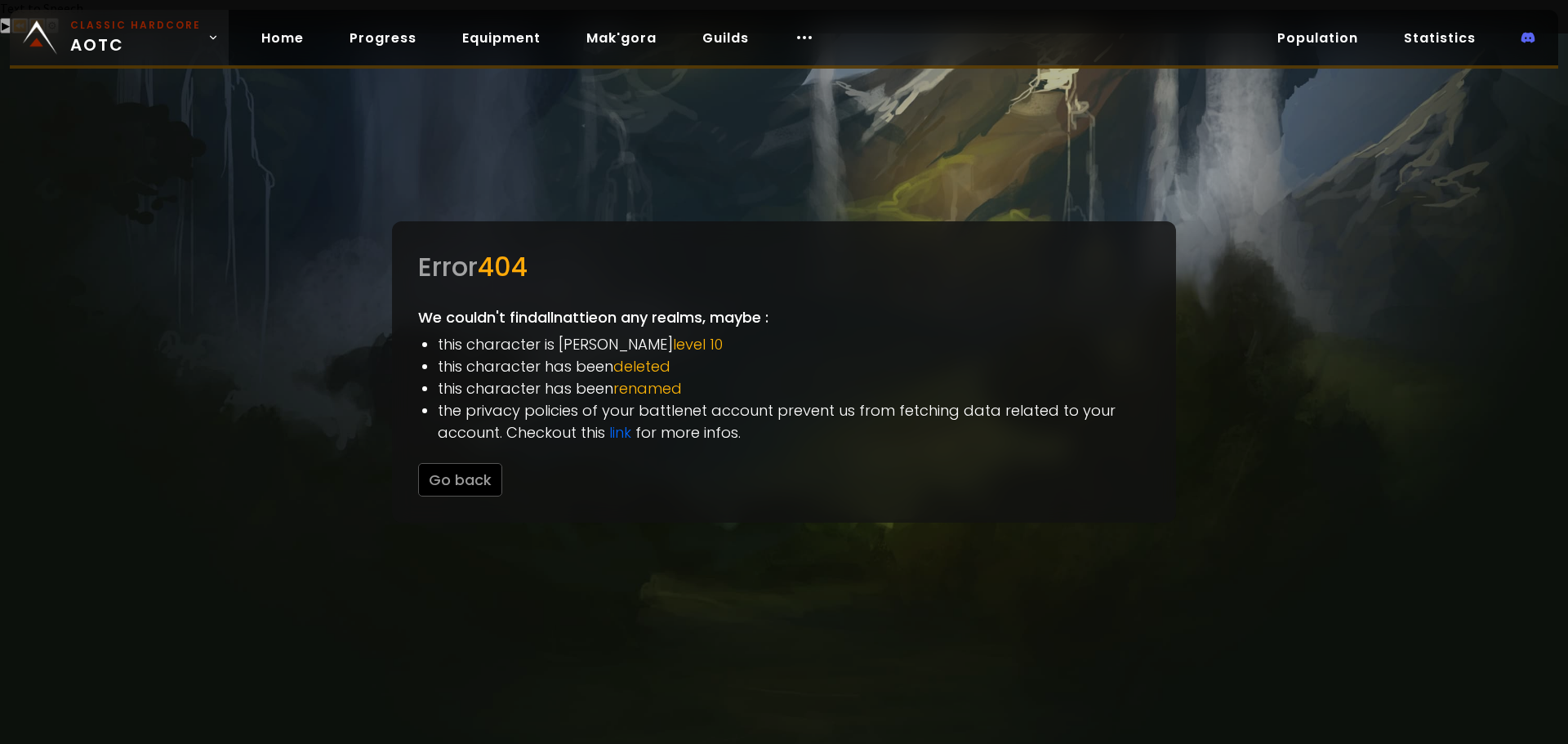
click at [144, 35] on span "Classic Hardcore AOTC" at bounding box center [135, 38] width 131 height 39
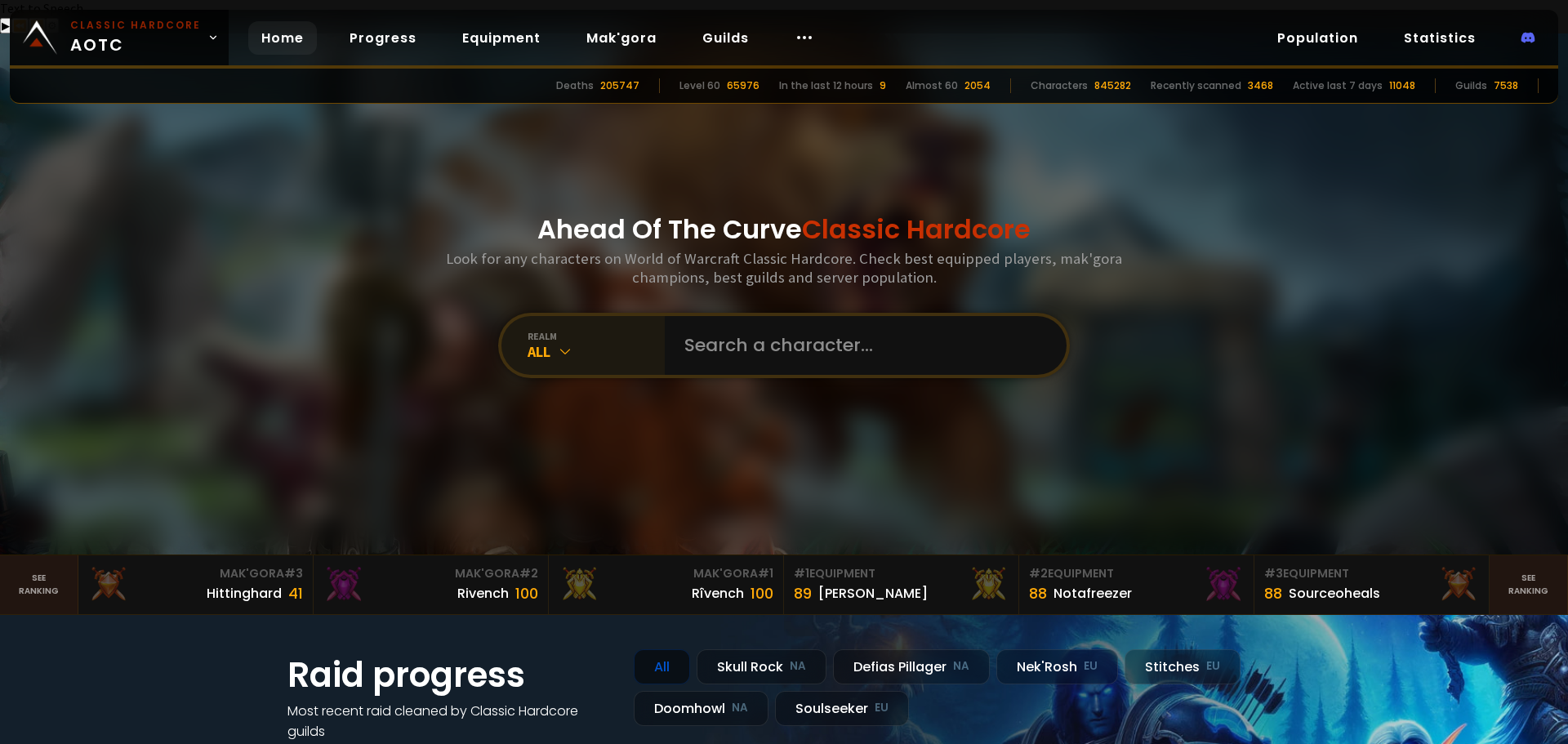
click at [557, 343] on icon at bounding box center [565, 351] width 16 height 16
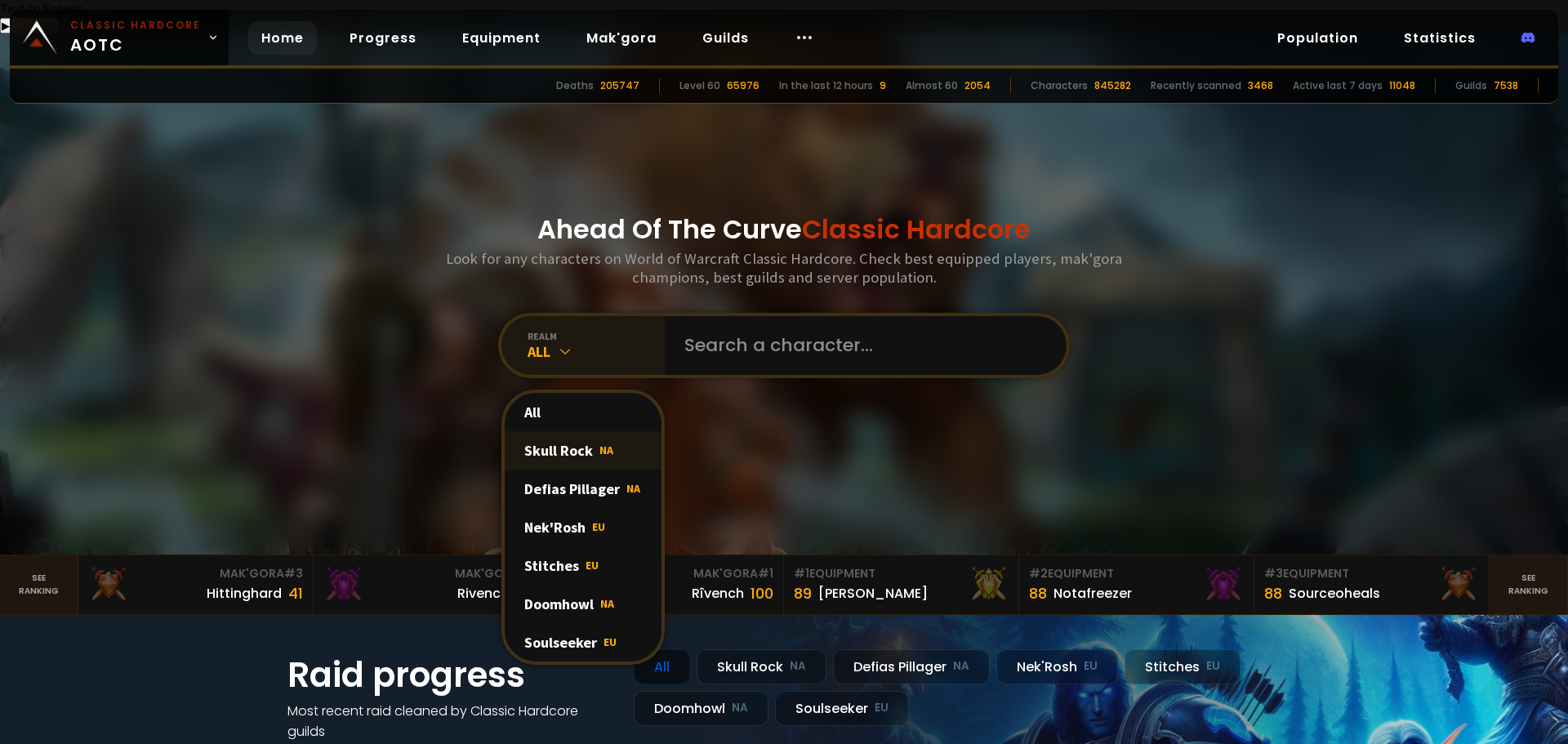
click at [580, 431] on div "Skull Rock NA" at bounding box center [582, 449] width 157 height 38
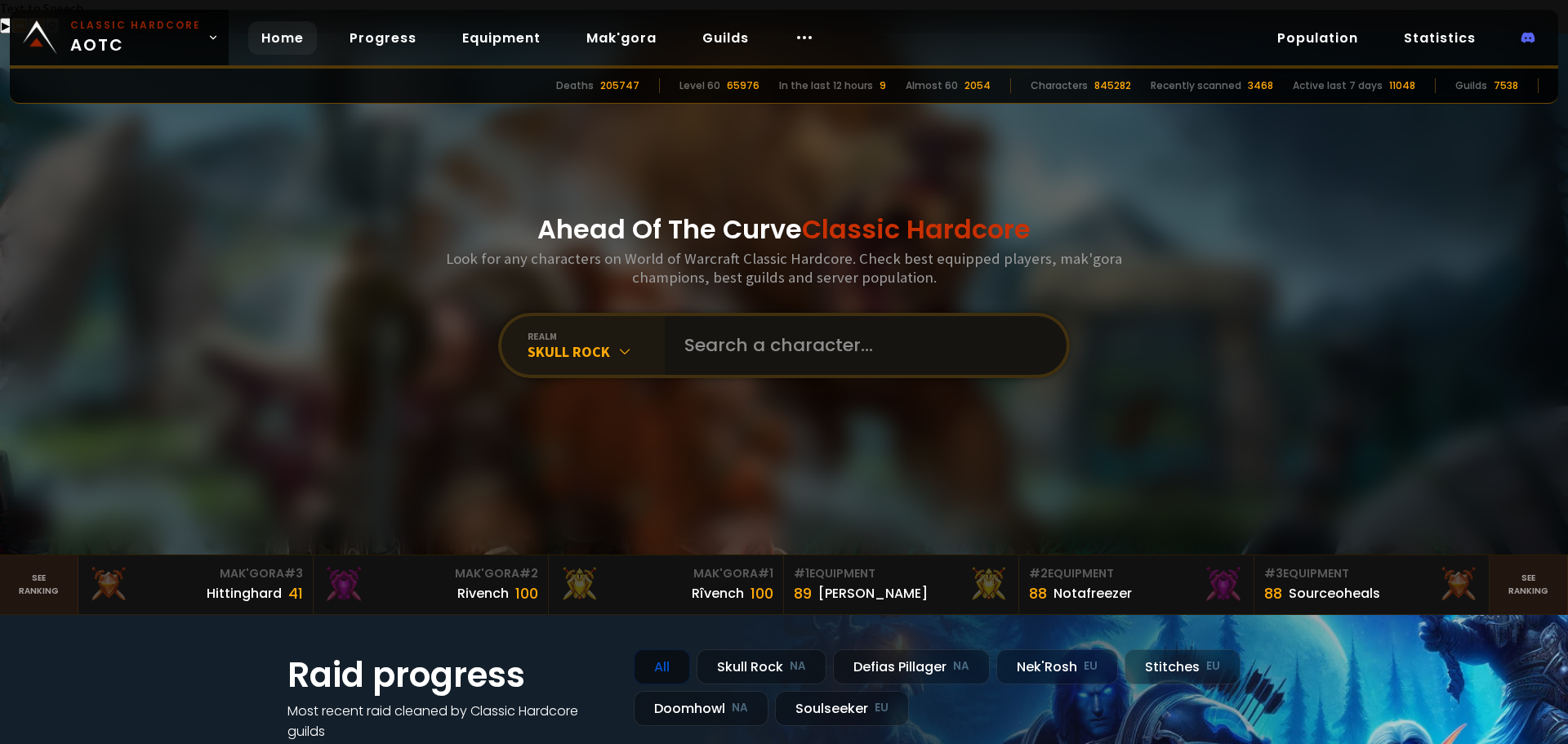
click at [727, 321] on input "text" at bounding box center [861, 346] width 373 height 59
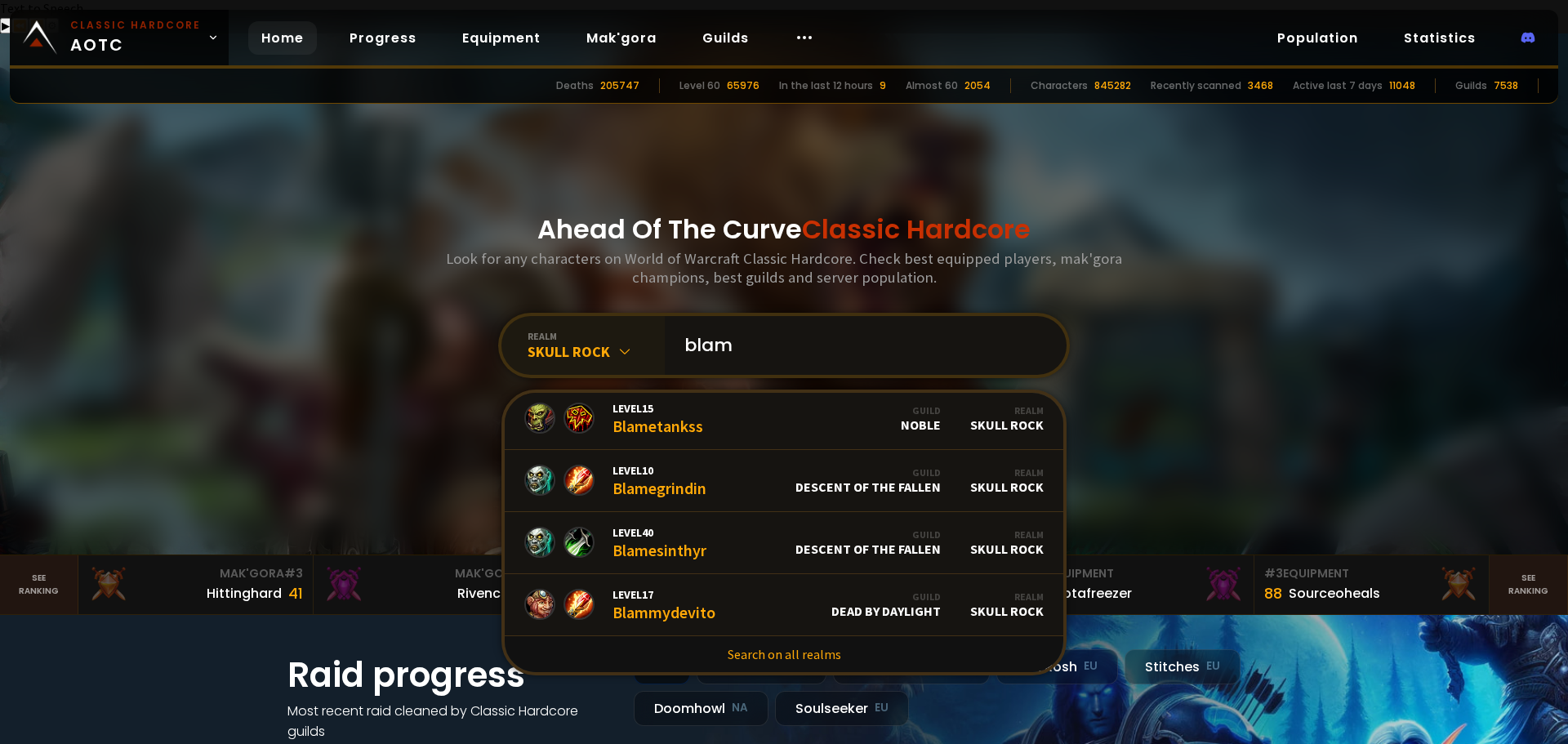
scroll to position [34, 0]
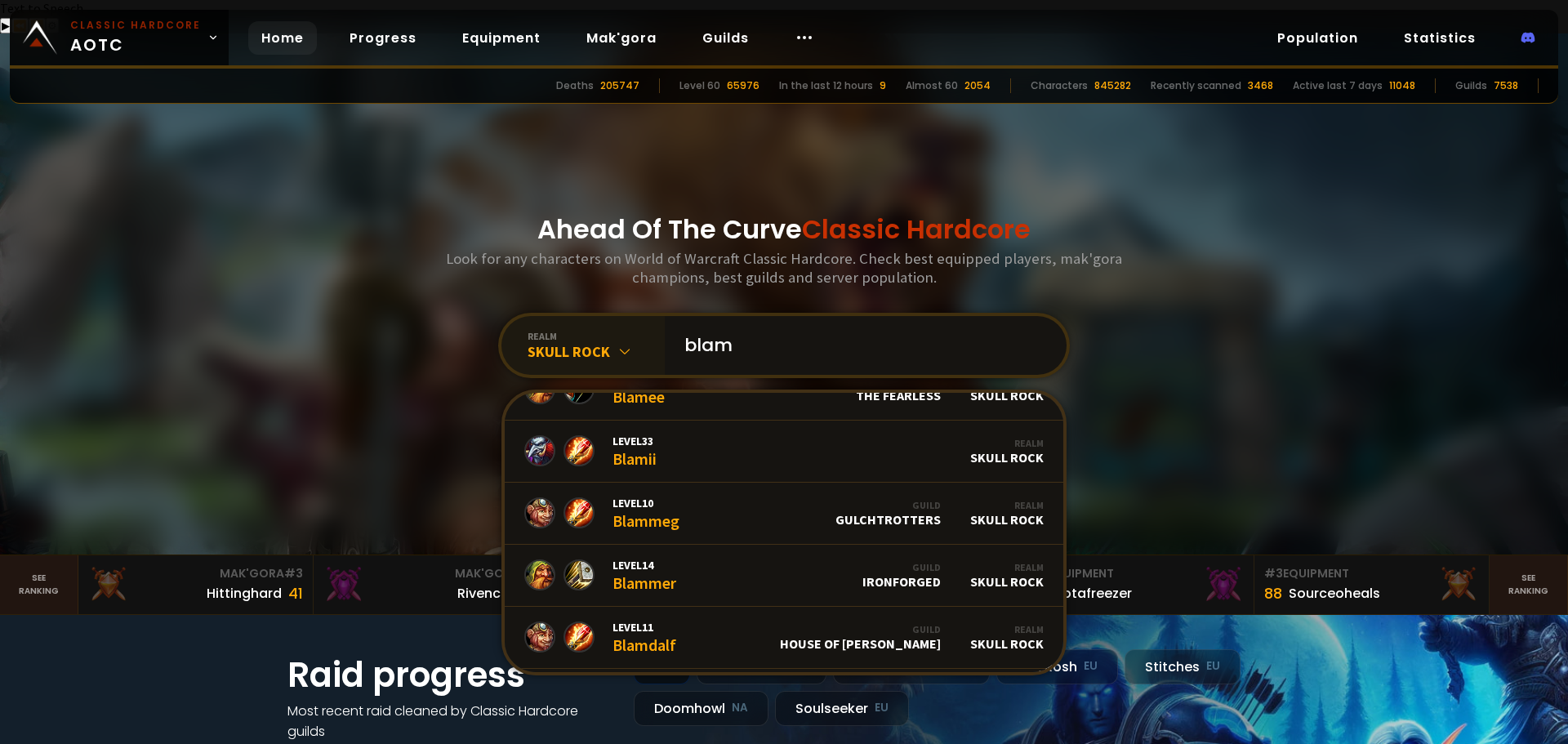
drag, startPoint x: 742, startPoint y: 315, endPoint x: 618, endPoint y: 305, distance: 124.4
click at [618, 312] on div "realm Skull Rock blam Level 45 Blamee Guild The Fearless Realm Skull Rock Level…" at bounding box center [784, 345] width 571 height 65
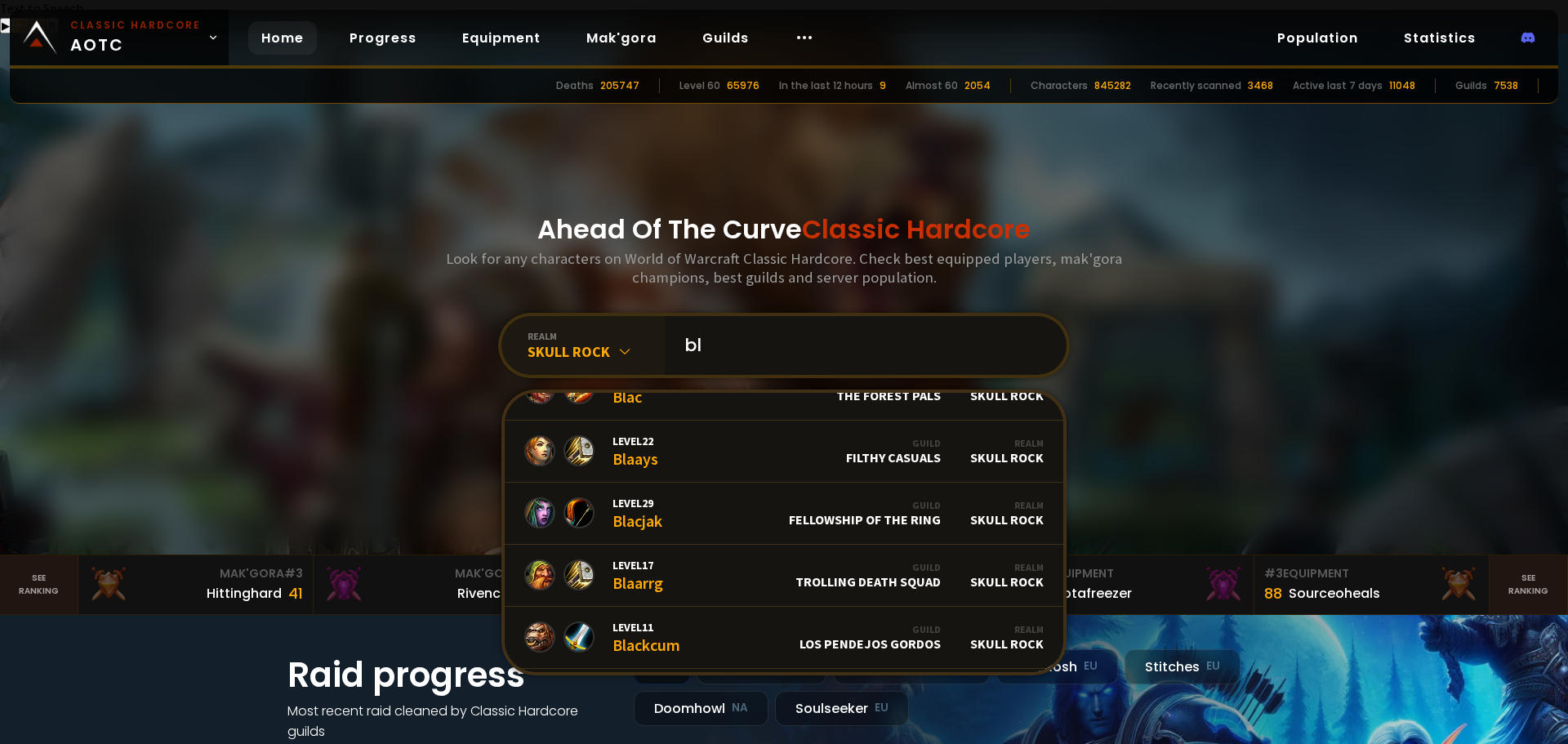
type input "b"
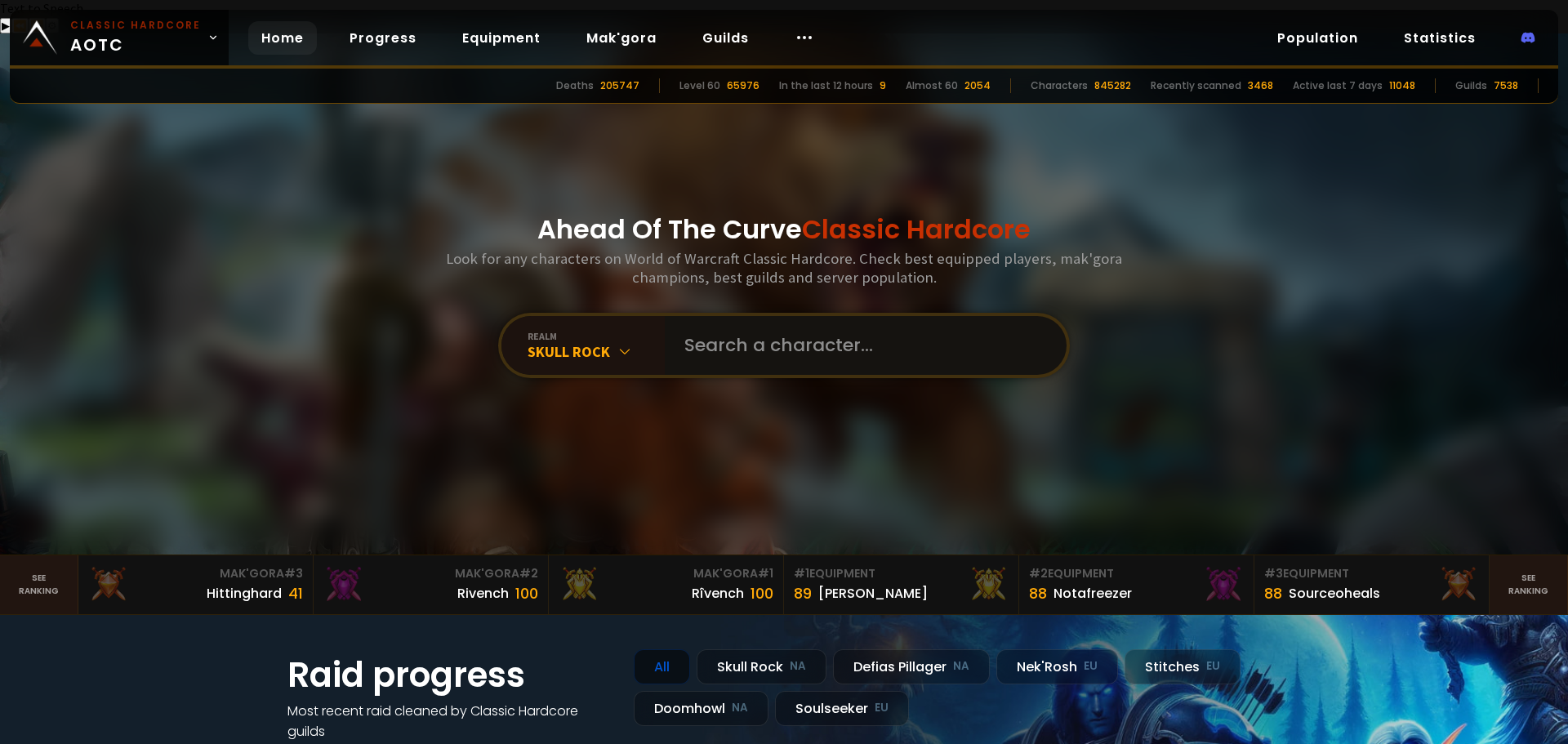
click at [703, 316] on input "text" at bounding box center [861, 346] width 373 height 59
click at [715, 316] on input "text" at bounding box center [861, 346] width 373 height 59
click at [732, 321] on input "text" at bounding box center [861, 346] width 373 height 59
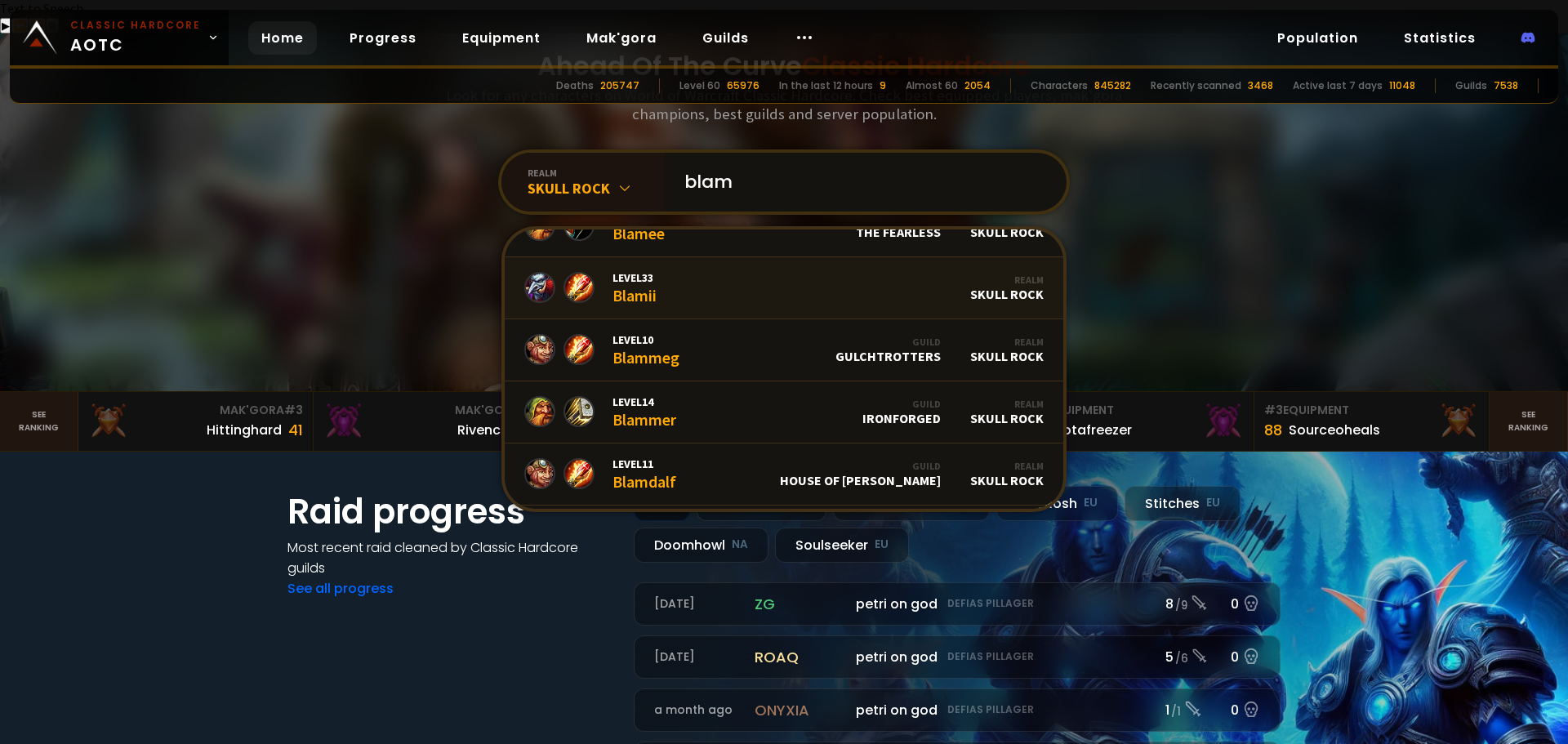
scroll to position [0, 0]
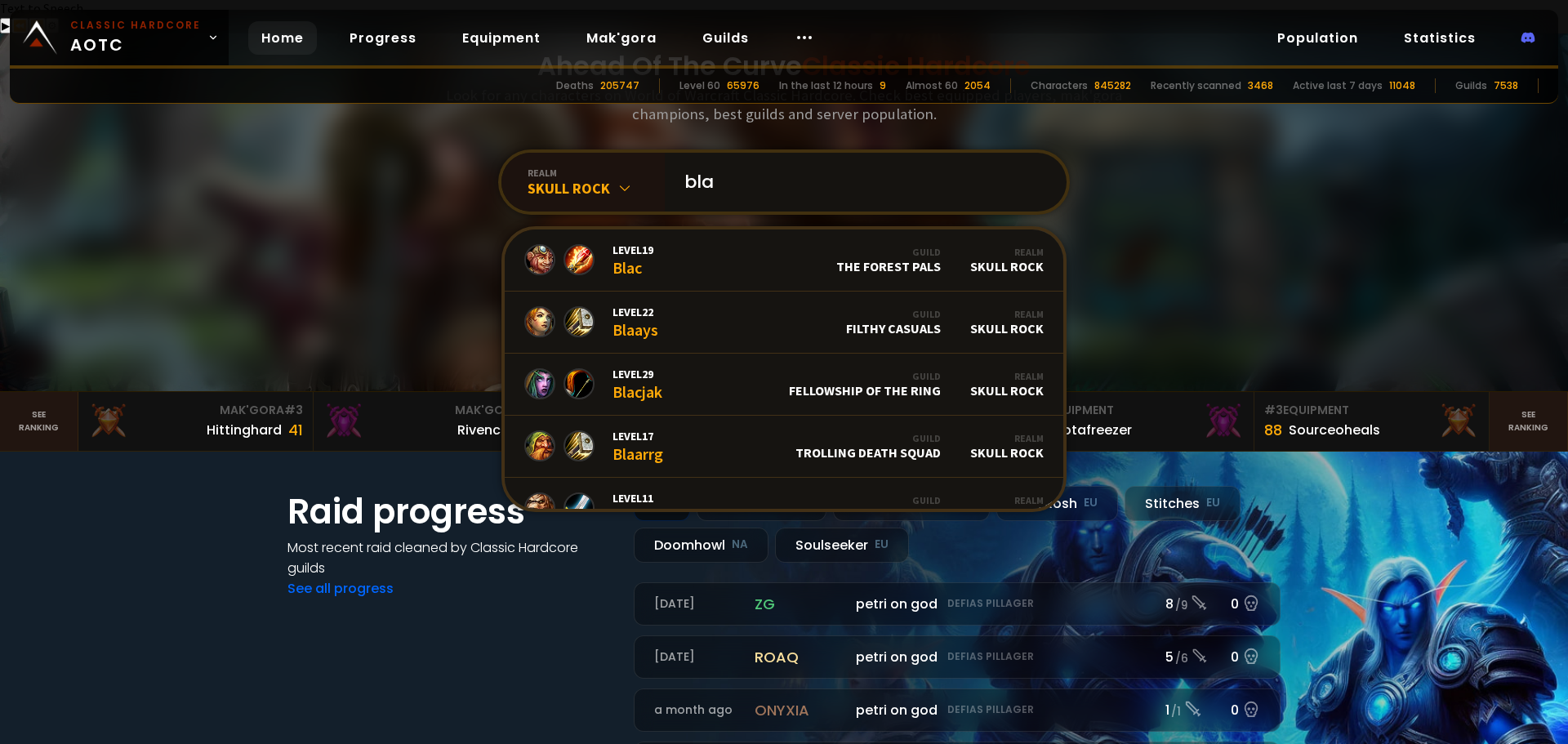
type input "bl"
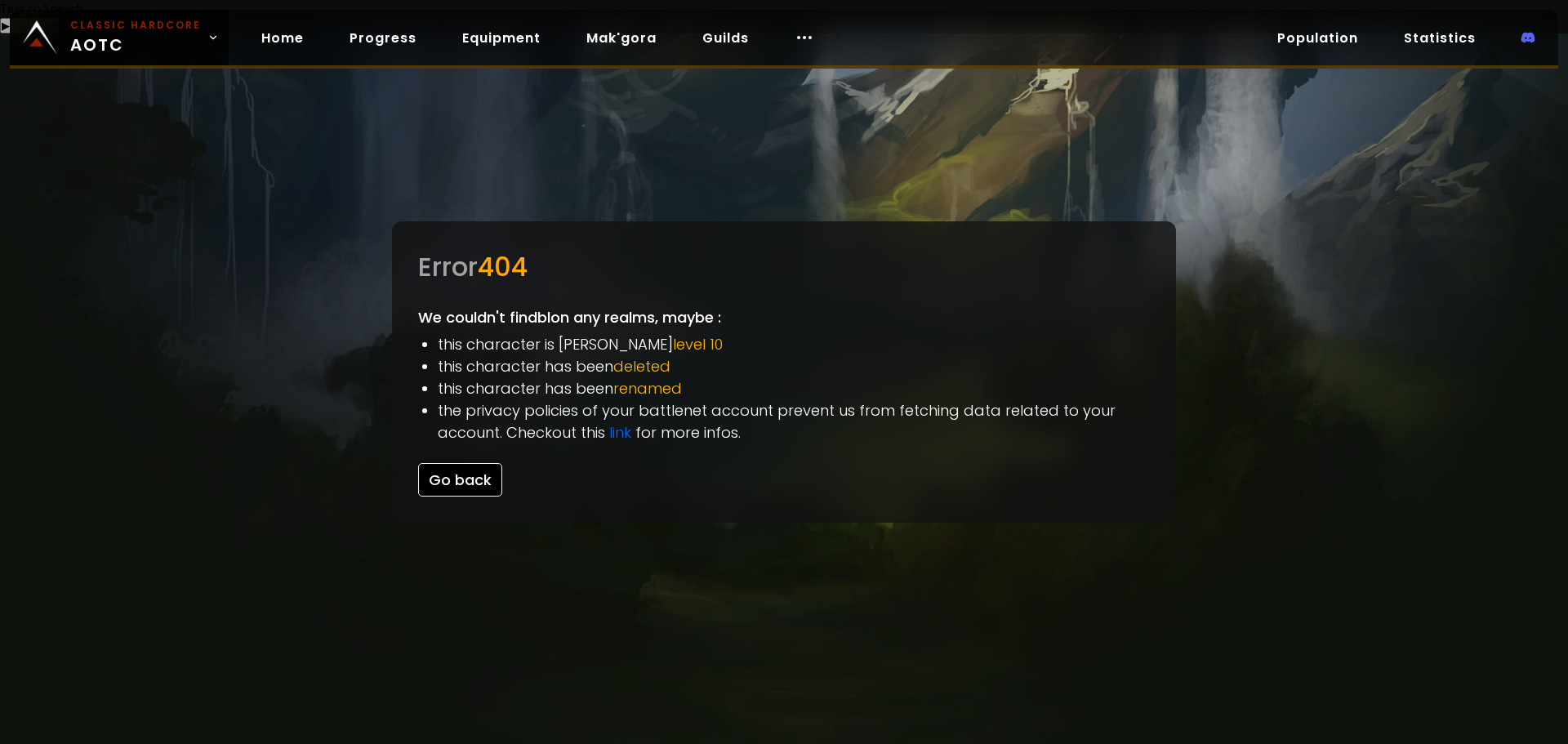
click at [466, 463] on button "Go back" at bounding box center [460, 479] width 84 height 33
click at [208, 38] on icon at bounding box center [213, 38] width 12 height 12
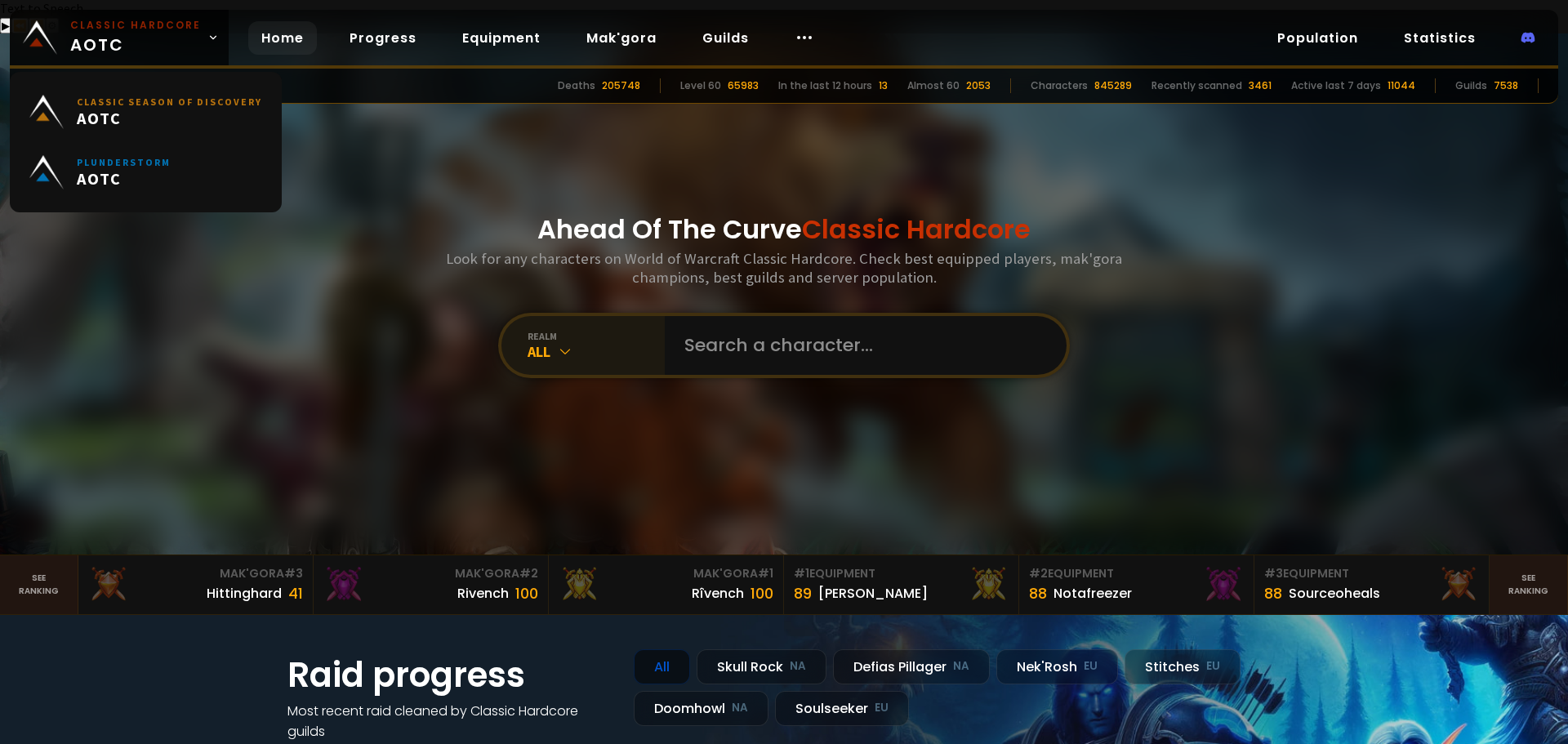
click at [561, 343] on icon at bounding box center [565, 351] width 16 height 16
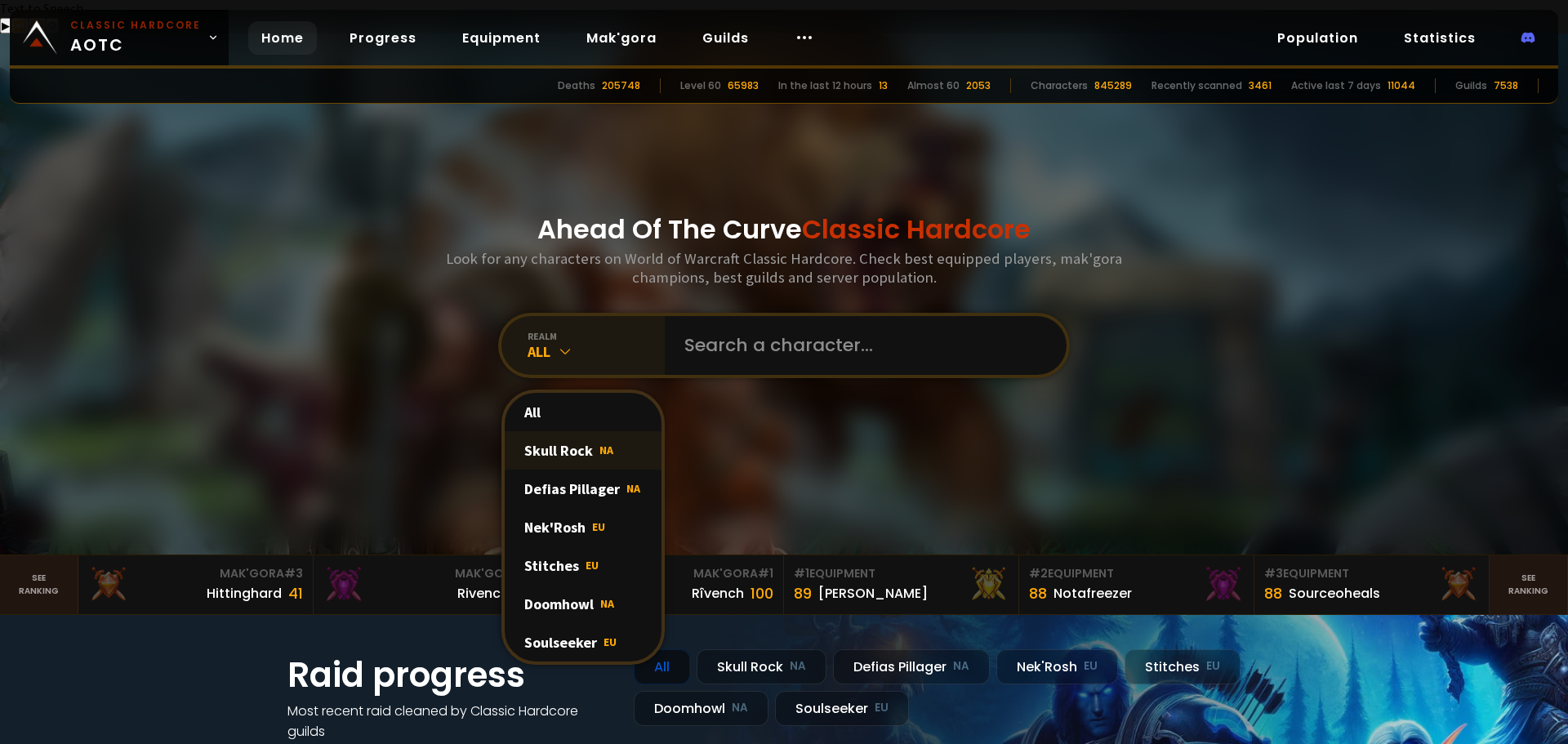
click at [567, 431] on div "Skull Rock NA" at bounding box center [582, 449] width 157 height 38
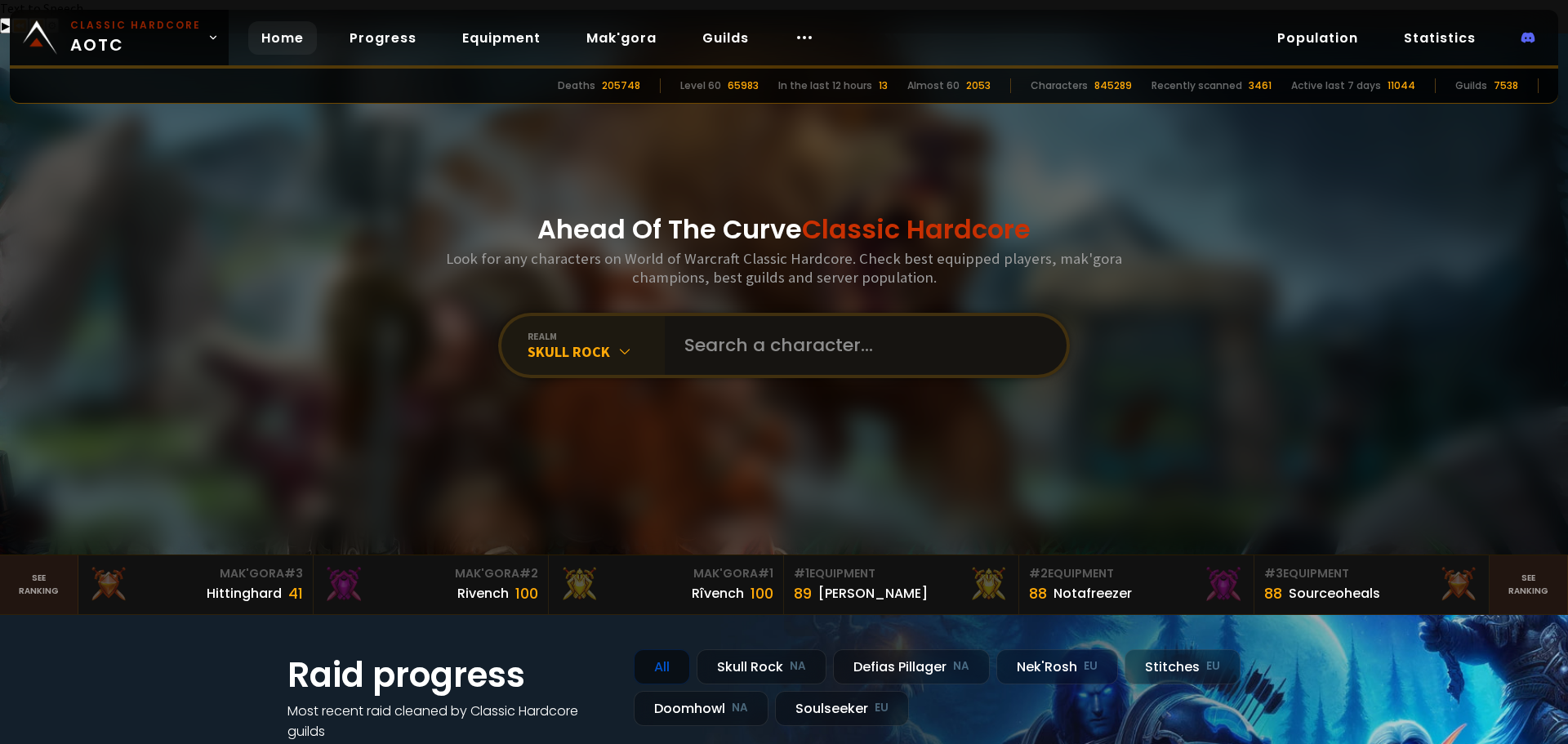
click at [758, 320] on input "text" at bounding box center [861, 346] width 373 height 59
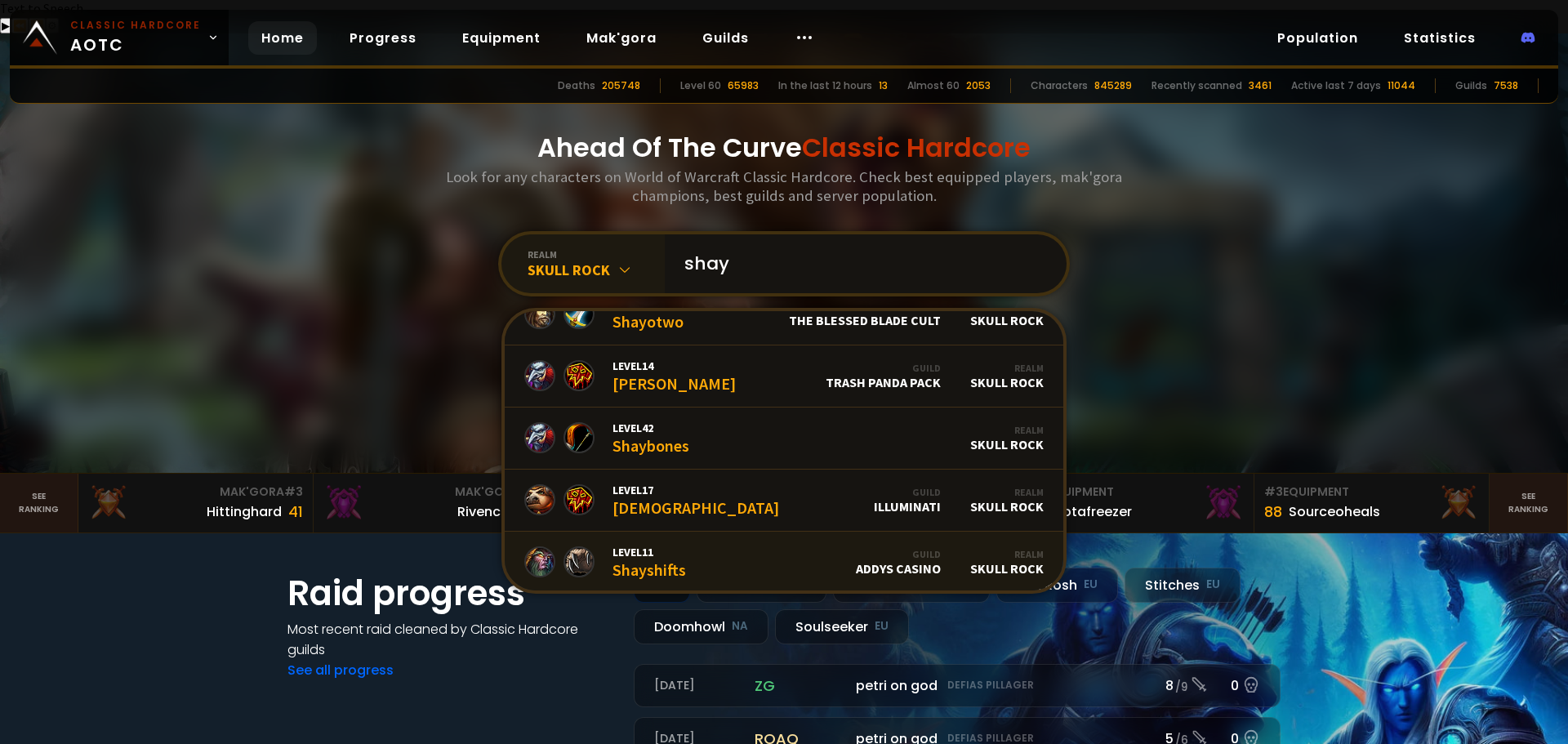
scroll to position [997, 0]
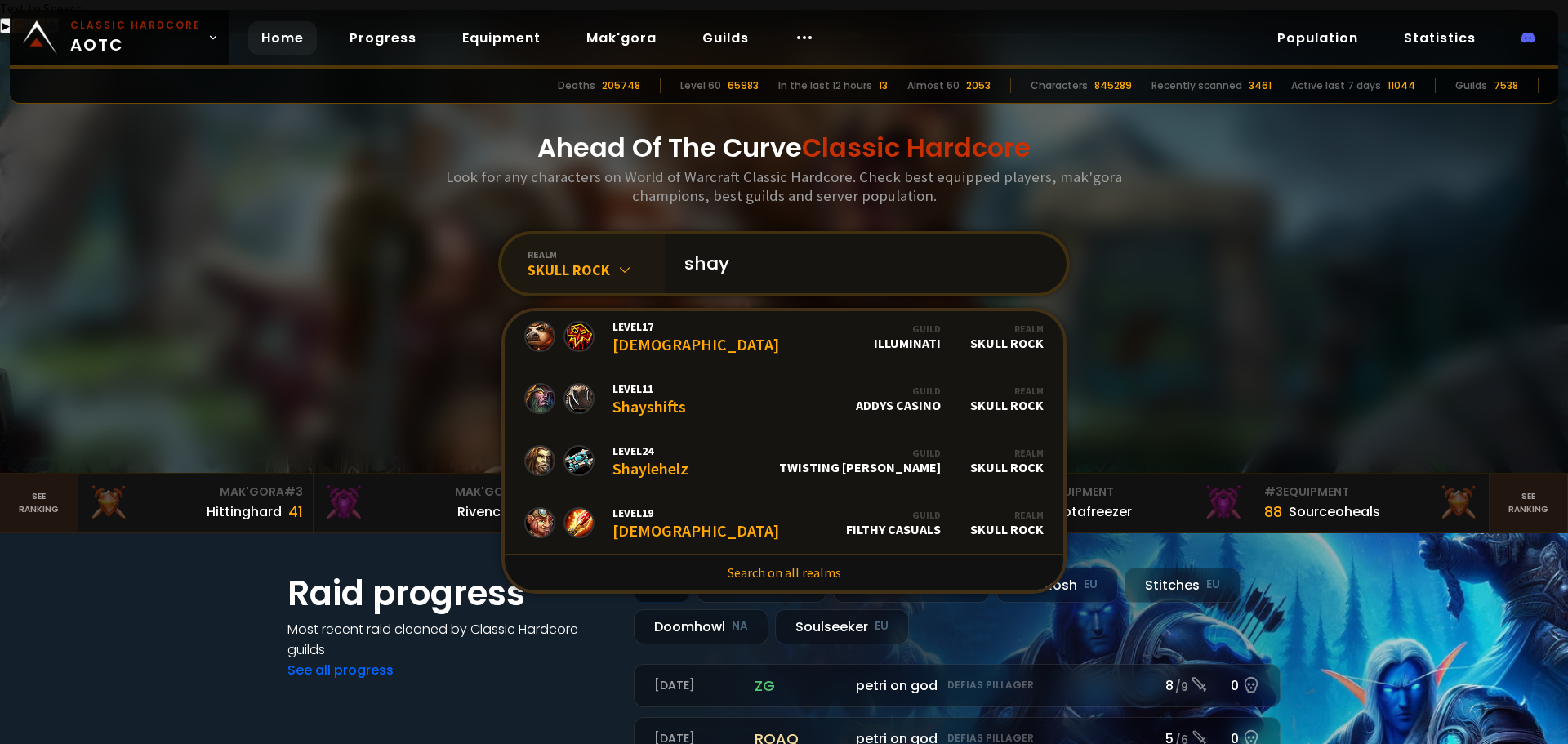
click at [749, 235] on input "shay" at bounding box center [861, 264] width 373 height 59
type input "shay"
drag, startPoint x: 736, startPoint y: 226, endPoint x: 573, endPoint y: 222, distance: 163.0
click at [573, 231] on div "realm Skull Rock shay Level 12 Shay Guild Trash Panda Pack Realm Skull Rock Lev…" at bounding box center [784, 263] width 571 height 65
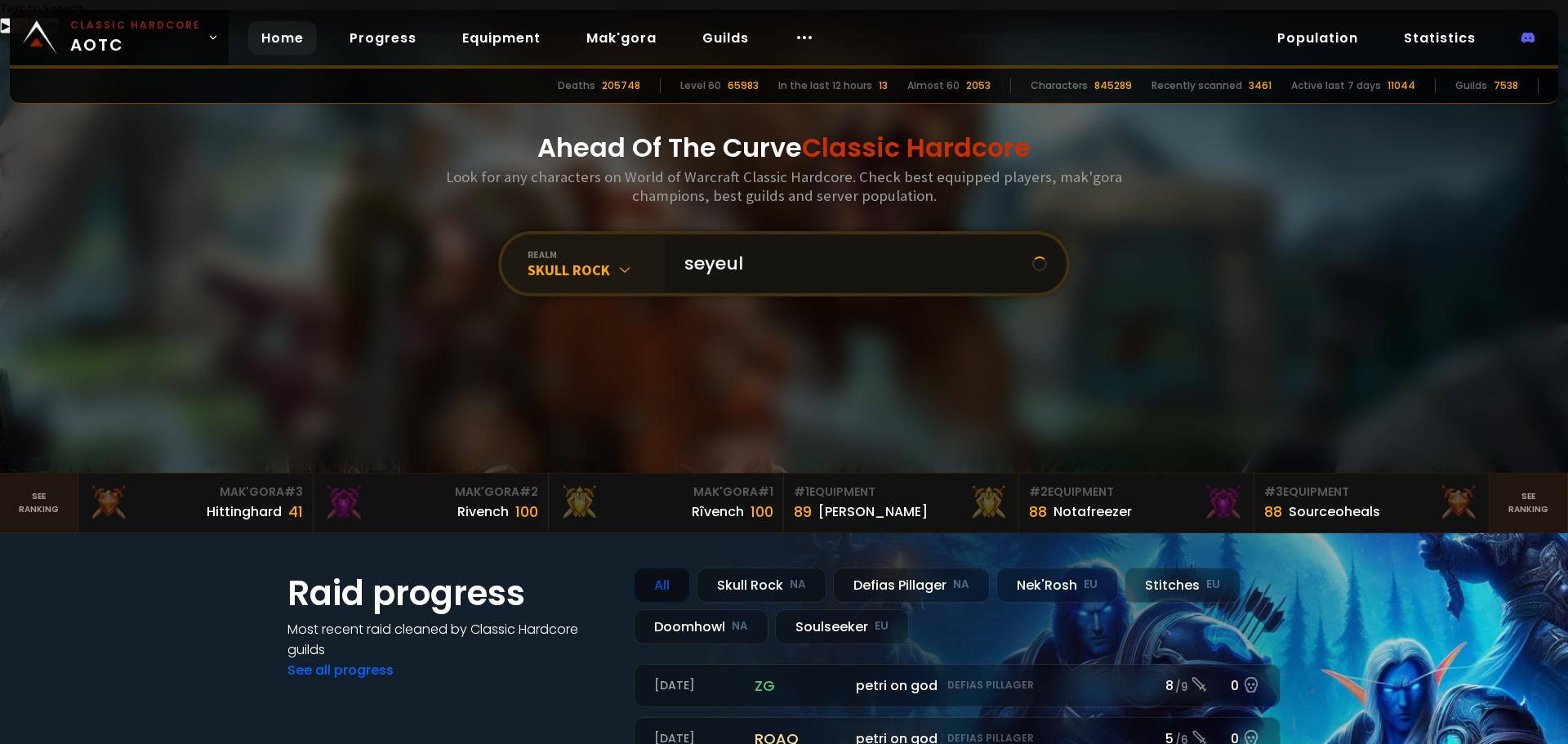
scroll to position [0, 0]
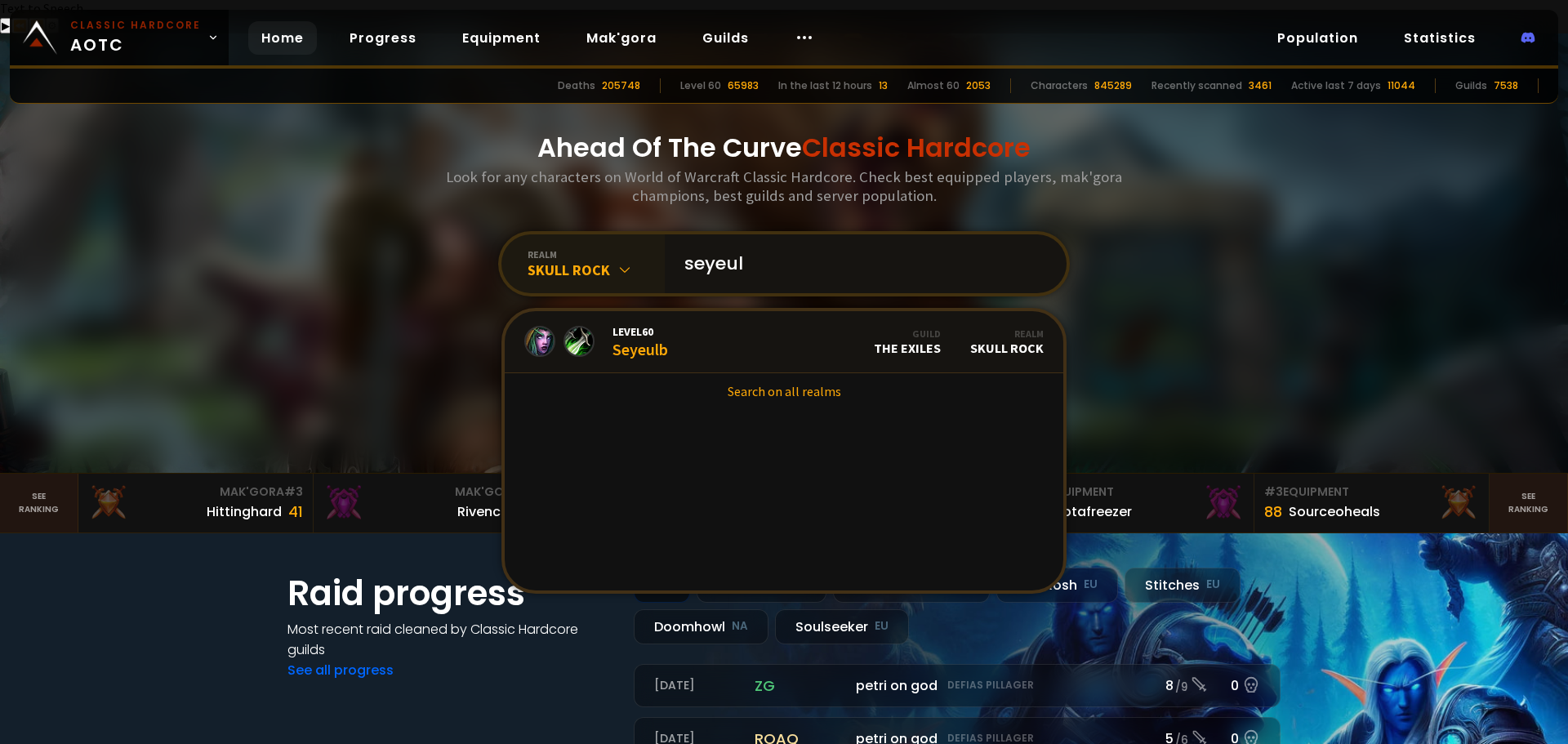
type input "seyeulb"
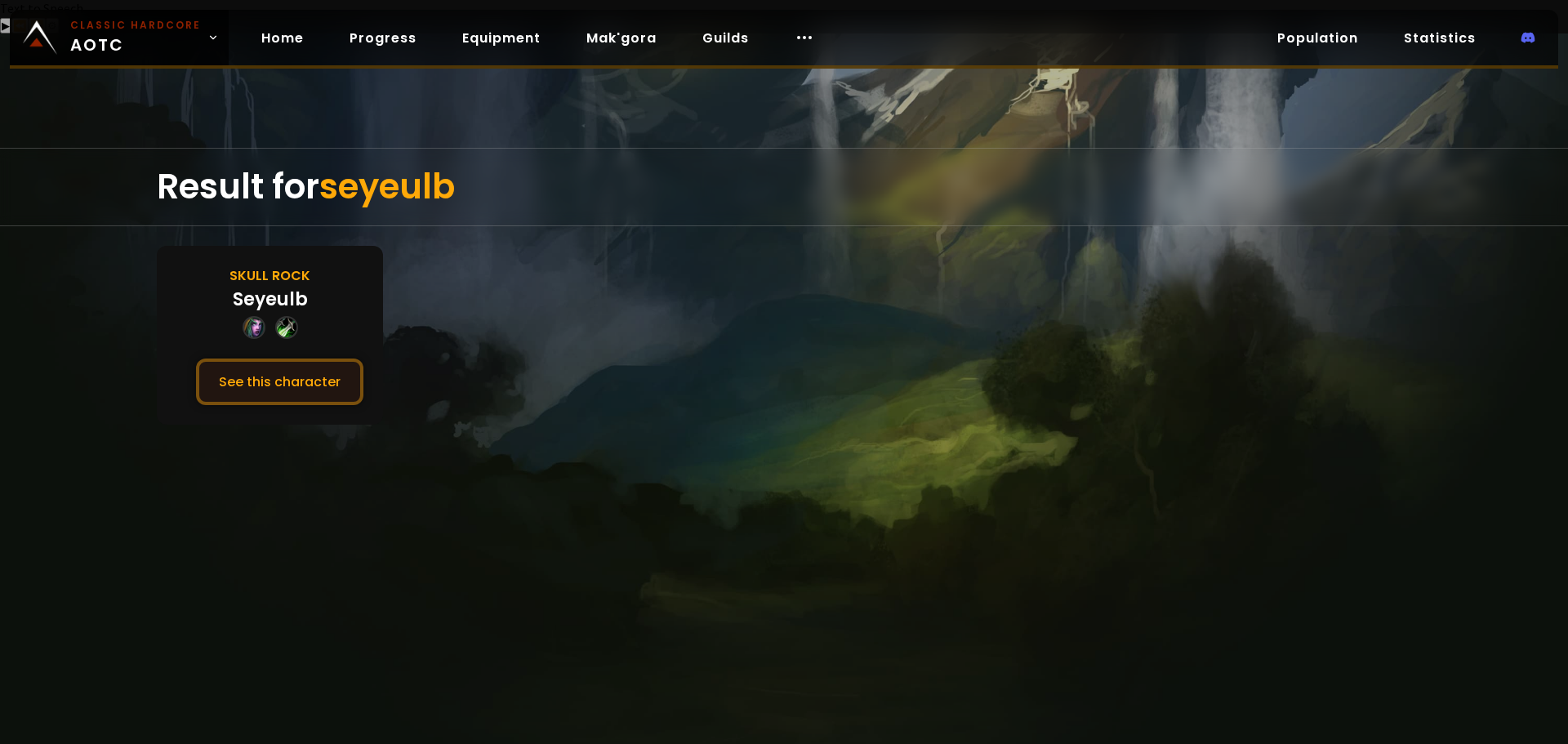
click at [284, 358] on button "See this character" at bounding box center [279, 381] width 167 height 47
